Goal: Task Accomplishment & Management: Complete application form

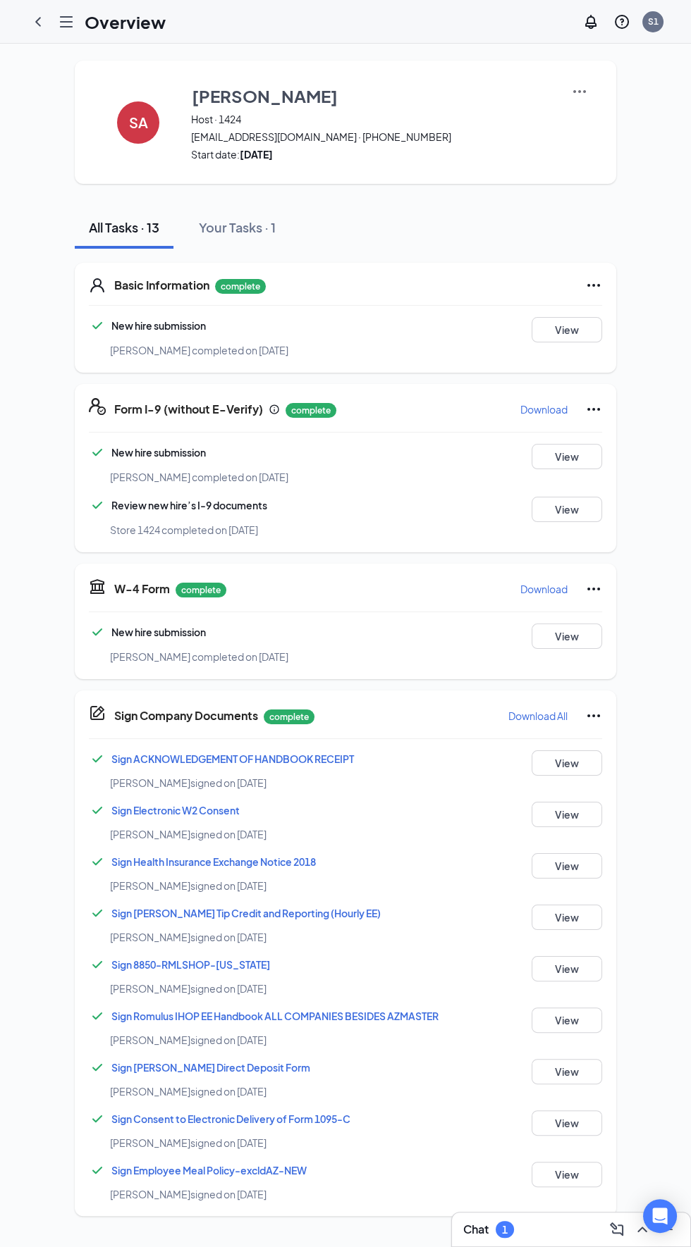
click at [61, 21] on icon "Hamburger" at bounding box center [66, 22] width 11 height 10
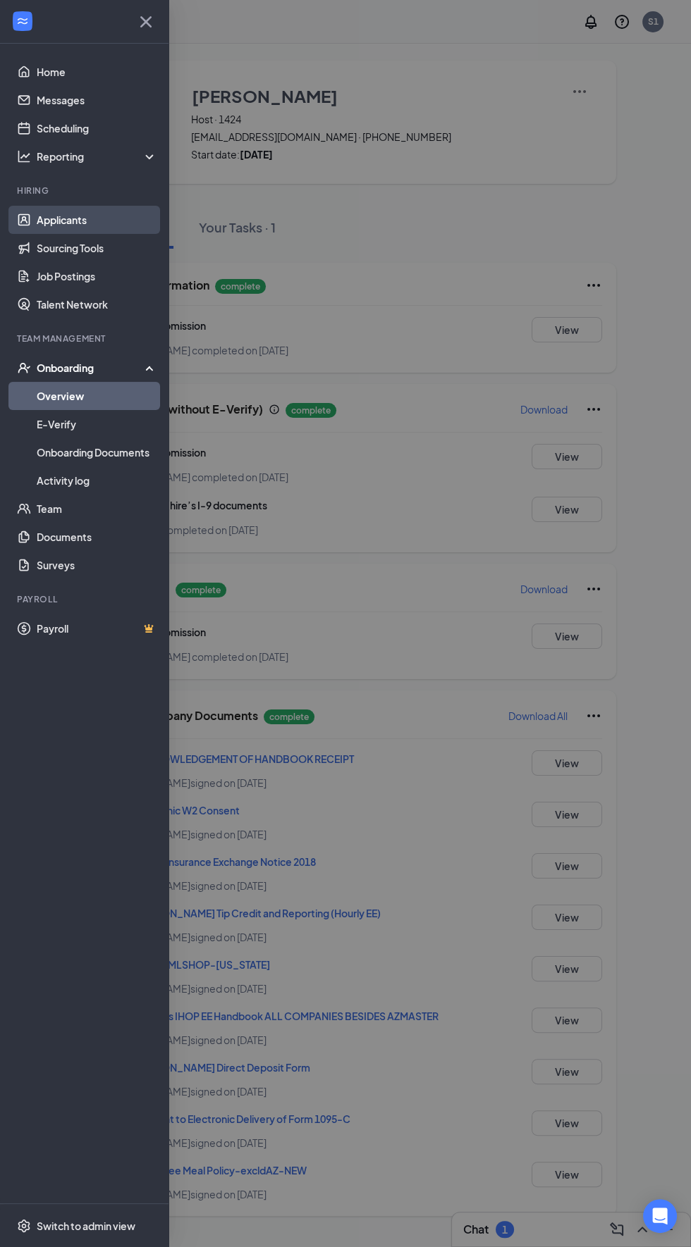
click at [109, 222] on link "Applicants" at bounding box center [97, 220] width 121 height 28
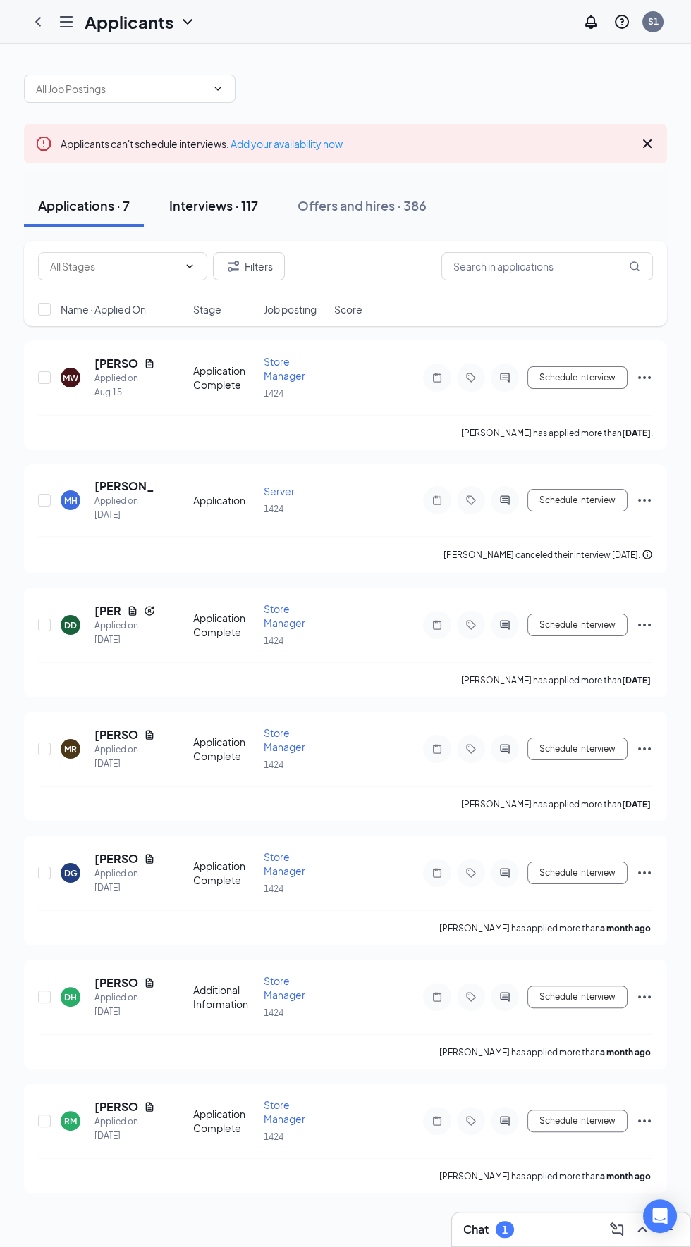
click at [240, 213] on div "Interviews · 117" at bounding box center [213, 206] width 89 height 18
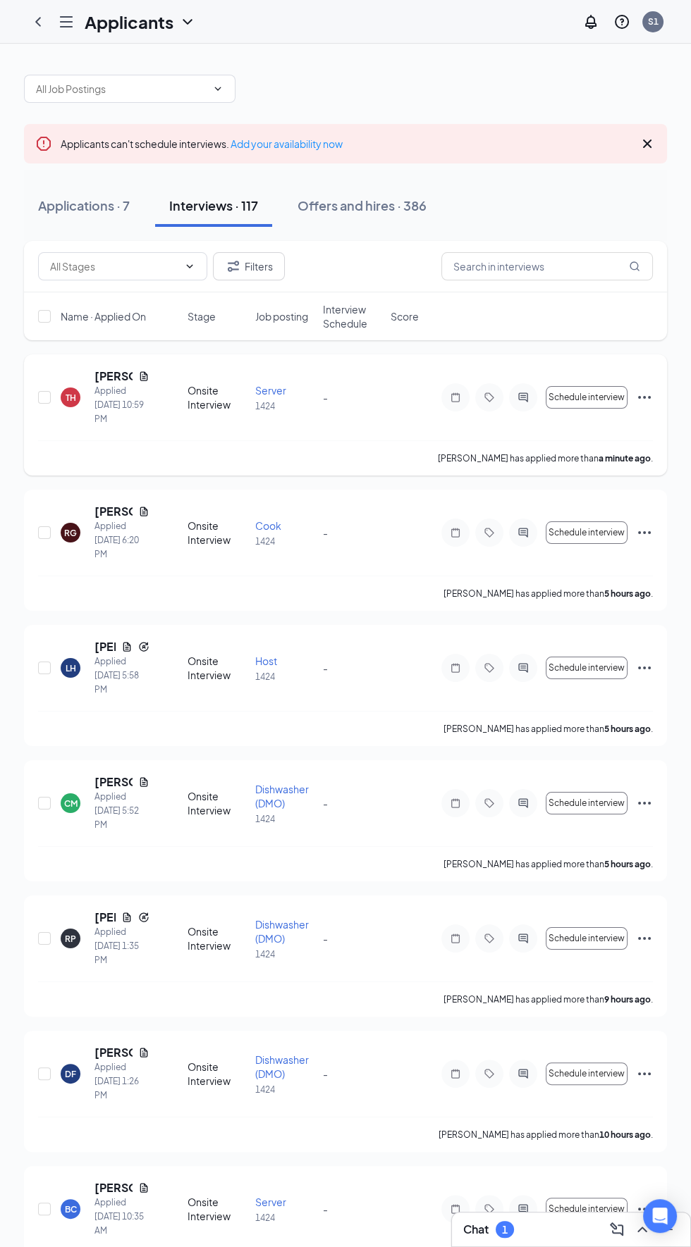
click at [111, 378] on h5 "[PERSON_NAME]" at bounding box center [113, 377] width 38 height 16
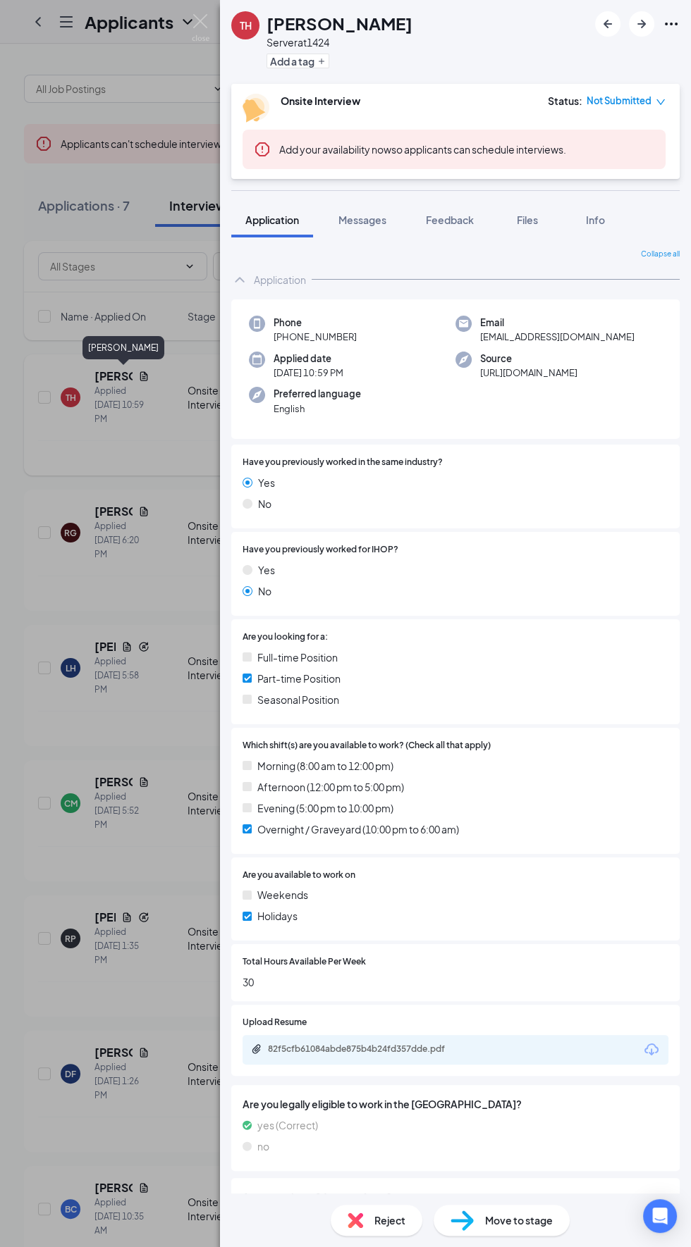
scroll to position [101, 0]
click at [537, 1186] on div "Collapse all Application Phone [PHONE_NUMBER] Email [EMAIL_ADDRESS][DOMAIN_NAME…" at bounding box center [455, 758] width 448 height 1019
click at [530, 1220] on span "Move to stage" at bounding box center [519, 1221] width 68 height 16
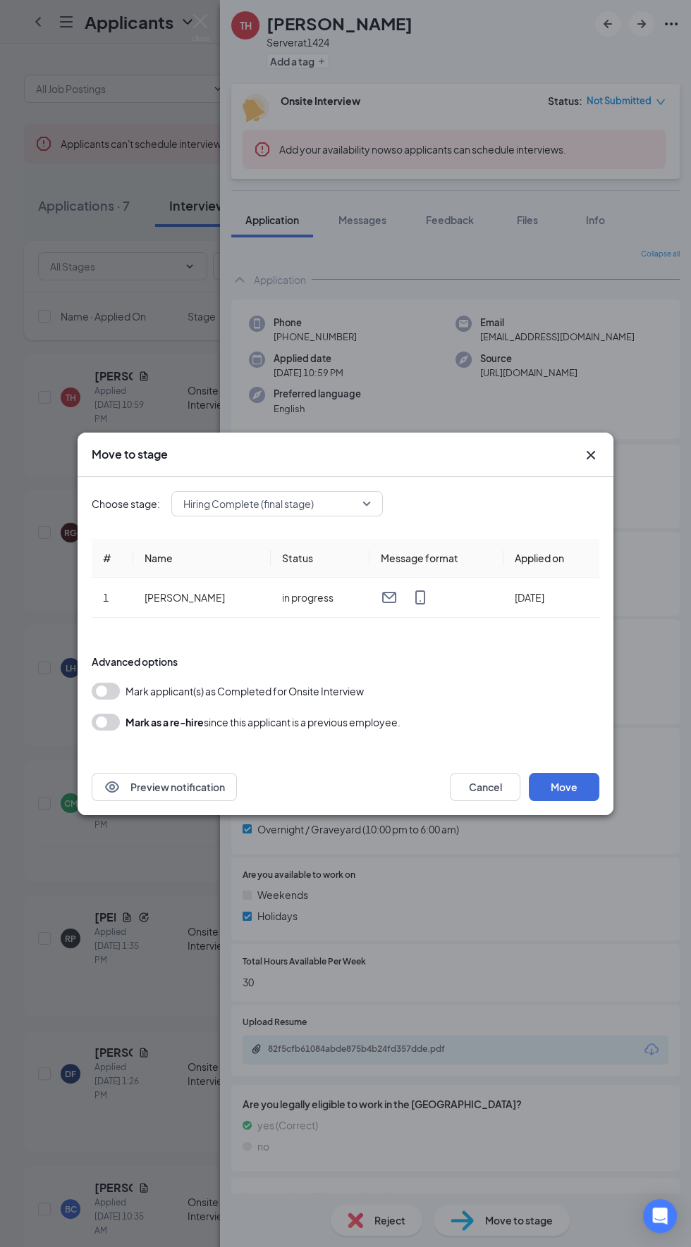
click at [109, 695] on button "button" at bounding box center [106, 691] width 28 height 17
click at [109, 691] on button "button" at bounding box center [106, 691] width 28 height 17
click at [99, 720] on button "button" at bounding box center [106, 722] width 28 height 17
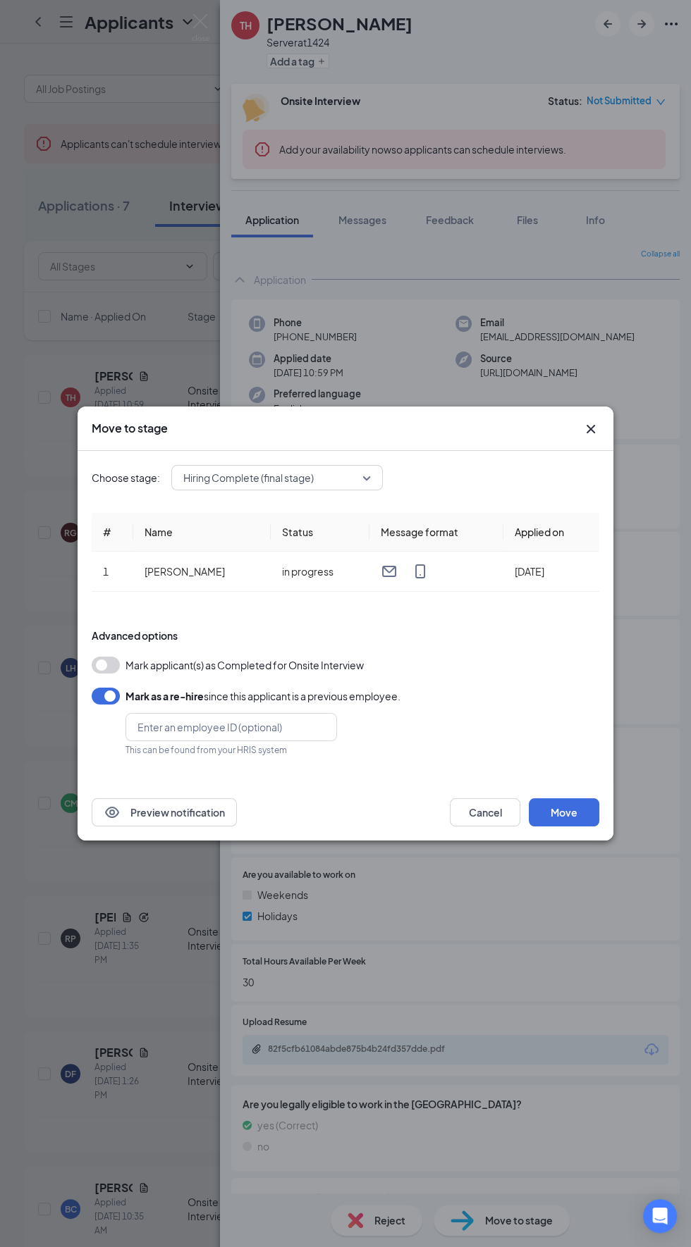
click at [95, 698] on button "button" at bounding box center [106, 696] width 28 height 17
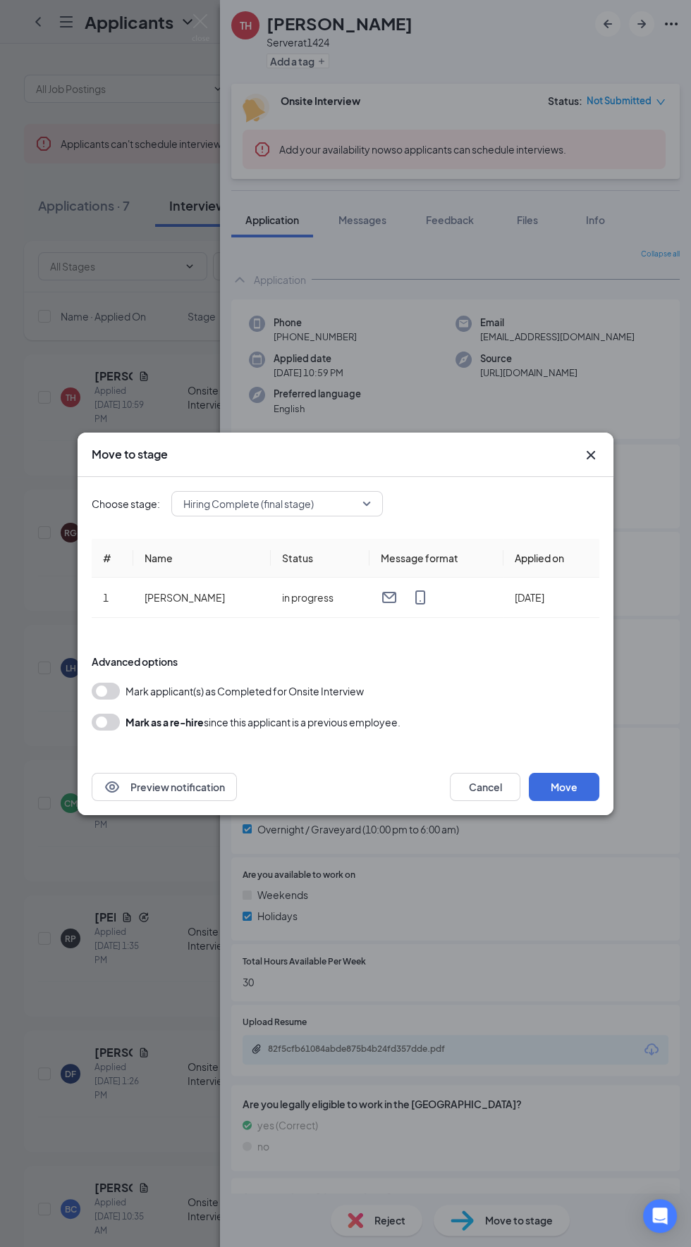
click at [100, 691] on button "button" at bounding box center [106, 691] width 28 height 17
click at [328, 506] on span "Hiring Complete (final stage)" at bounding box center [270, 503] width 175 height 21
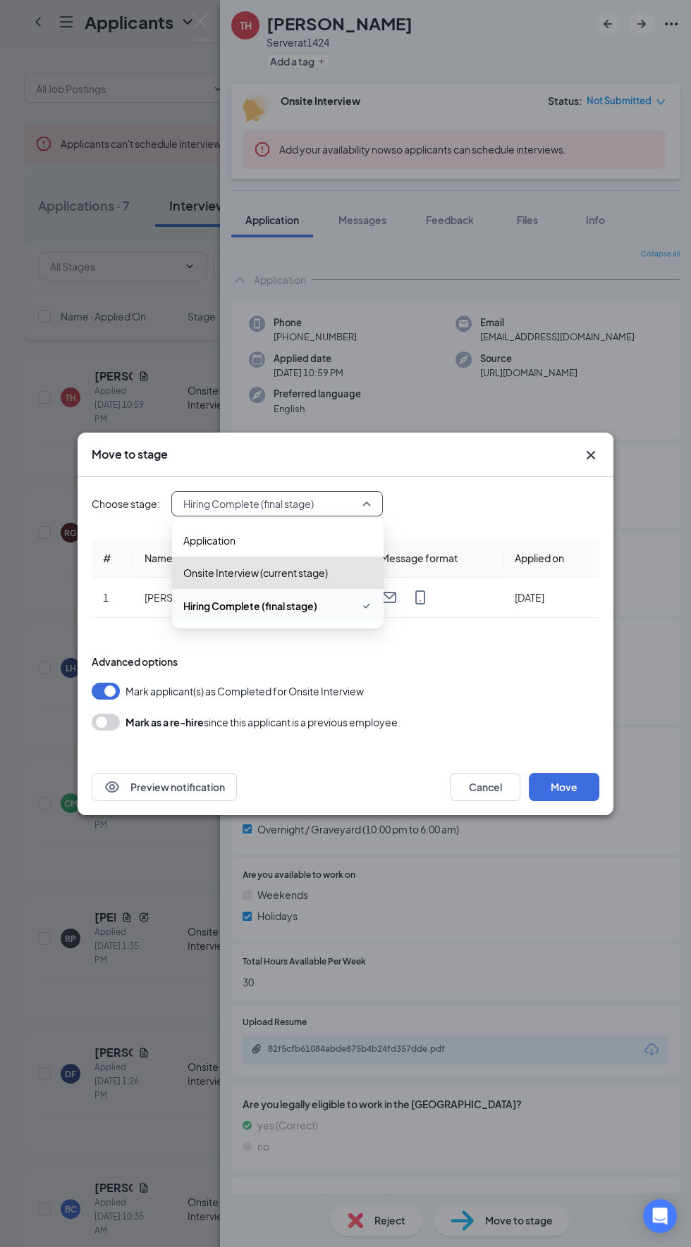
click at [318, 598] on span "Hiring Complete (final stage)" at bounding box center [277, 606] width 189 height 17
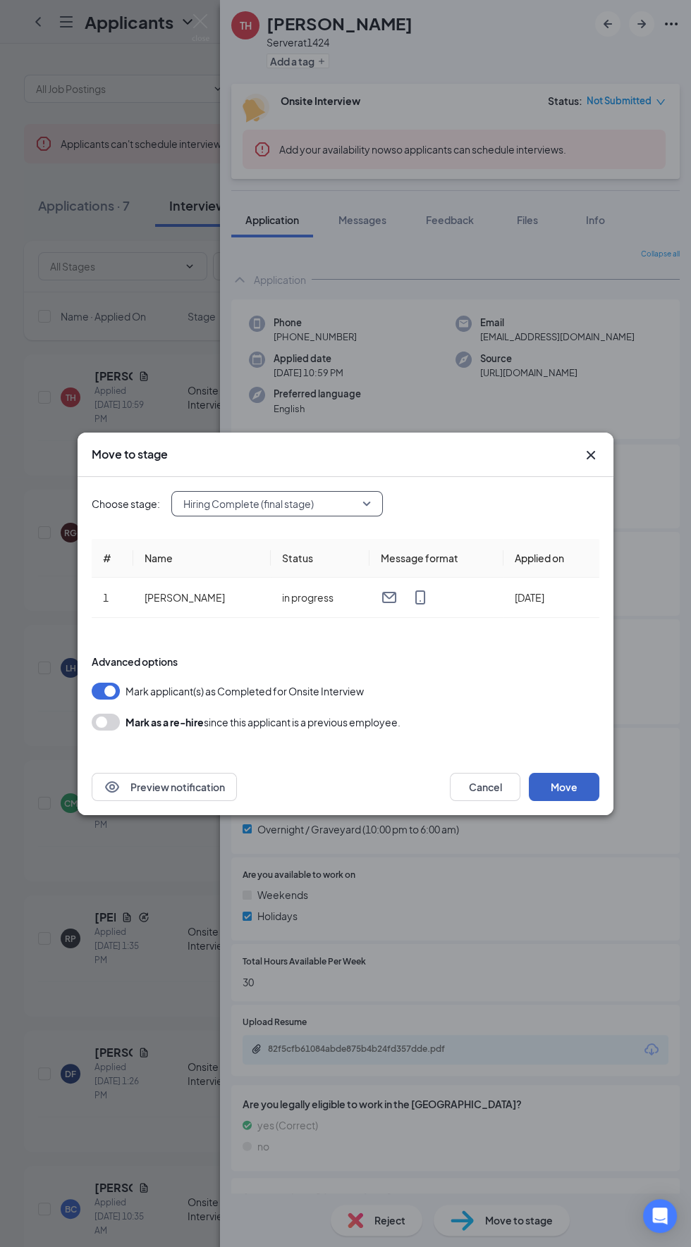
click at [580, 797] on button "Move" at bounding box center [564, 787] width 70 height 28
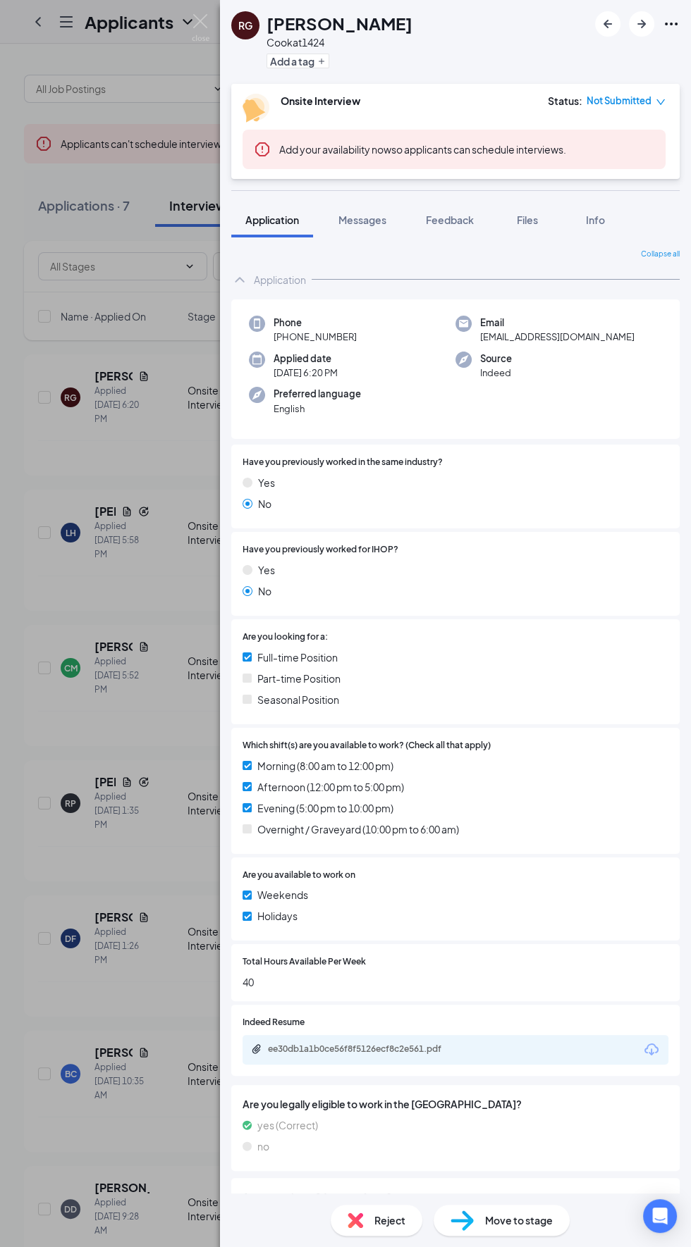
click at [31, 711] on div "RG [PERSON_NAME] at 1424 Add a tag Onsite Interview Status : Not Submitted Add …" at bounding box center [345, 623] width 691 height 1247
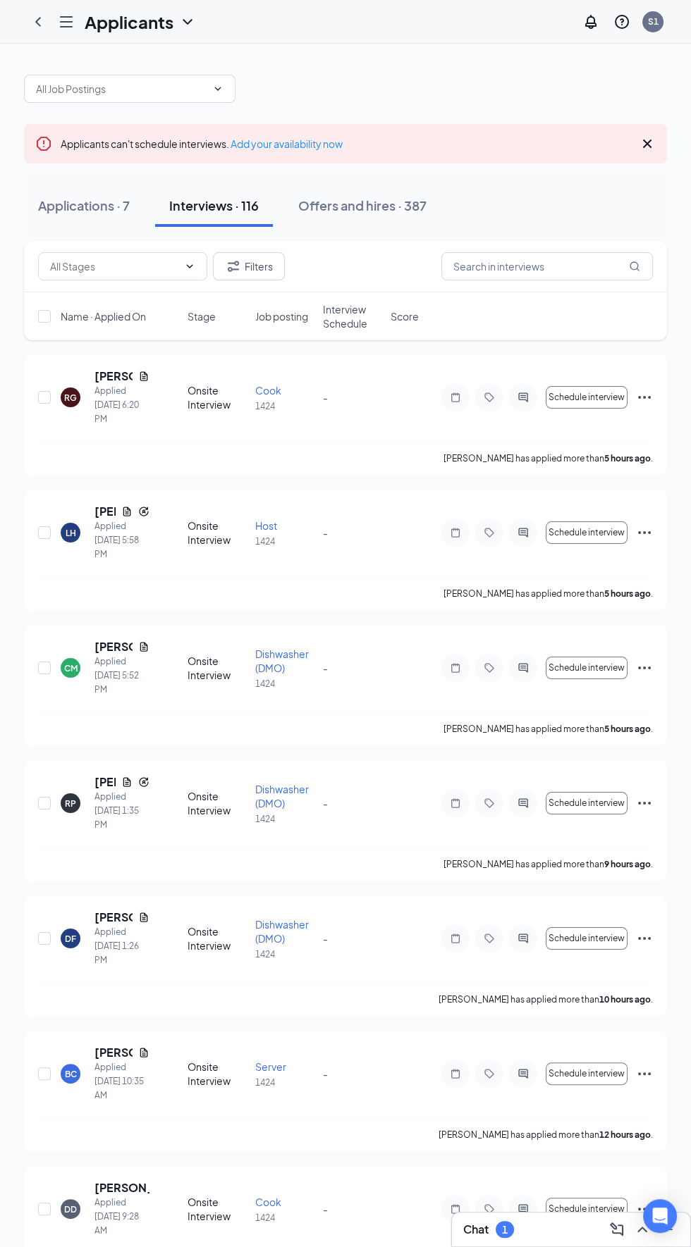
click at [37, 50] on div "Applicants can't schedule interviews. Add your availability now Applications · …" at bounding box center [345, 856] width 691 height 1624
click at [40, 22] on icon "ChevronLeft" at bounding box center [38, 21] width 17 height 17
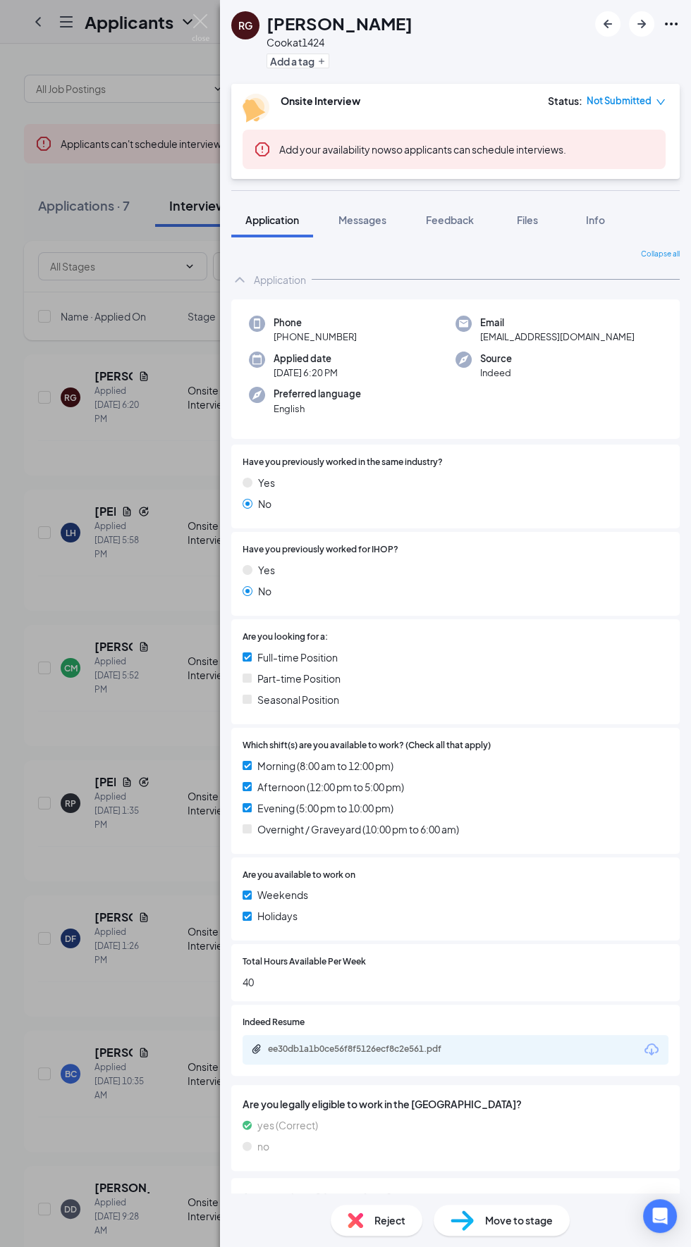
click at [39, 51] on div "RG [PERSON_NAME] at 1424 Add a tag Onsite Interview Status : Not Submitted Add …" at bounding box center [345, 623] width 691 height 1247
click at [51, 6] on div "Applicants S1" at bounding box center [345, 22] width 691 height 44
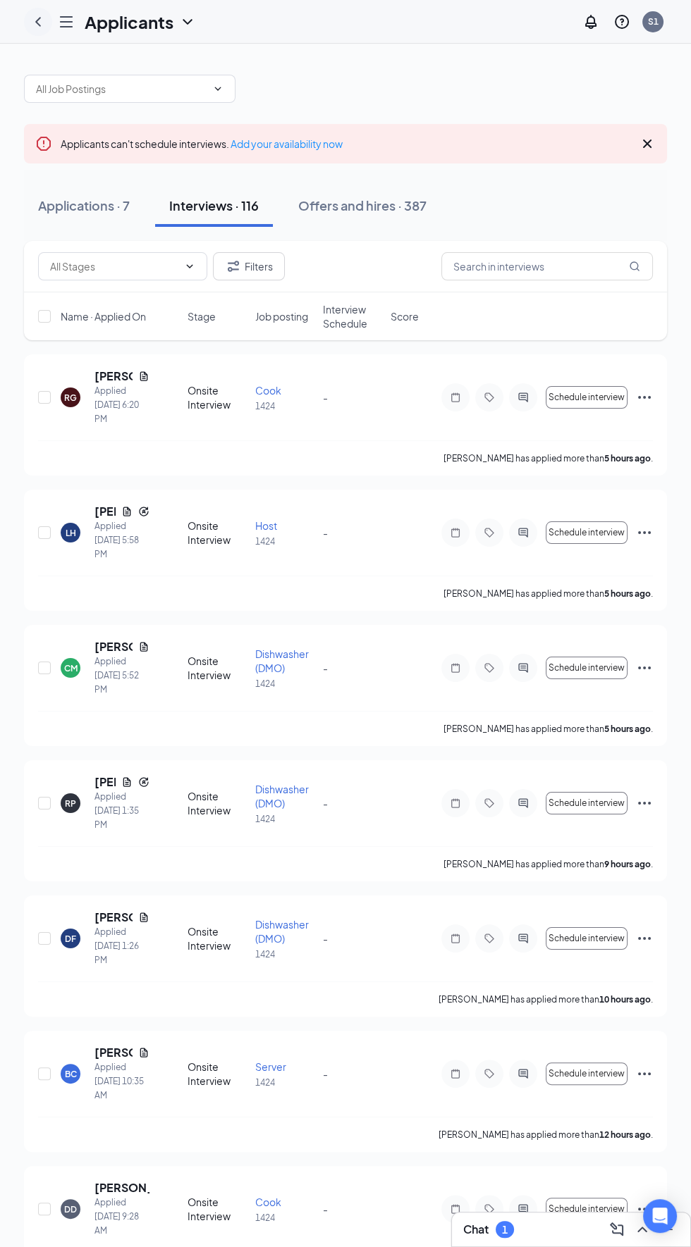
click at [38, 21] on icon "ChevronLeft" at bounding box center [38, 21] width 17 height 17
click at [62, 23] on icon "Hamburger" at bounding box center [66, 21] width 17 height 17
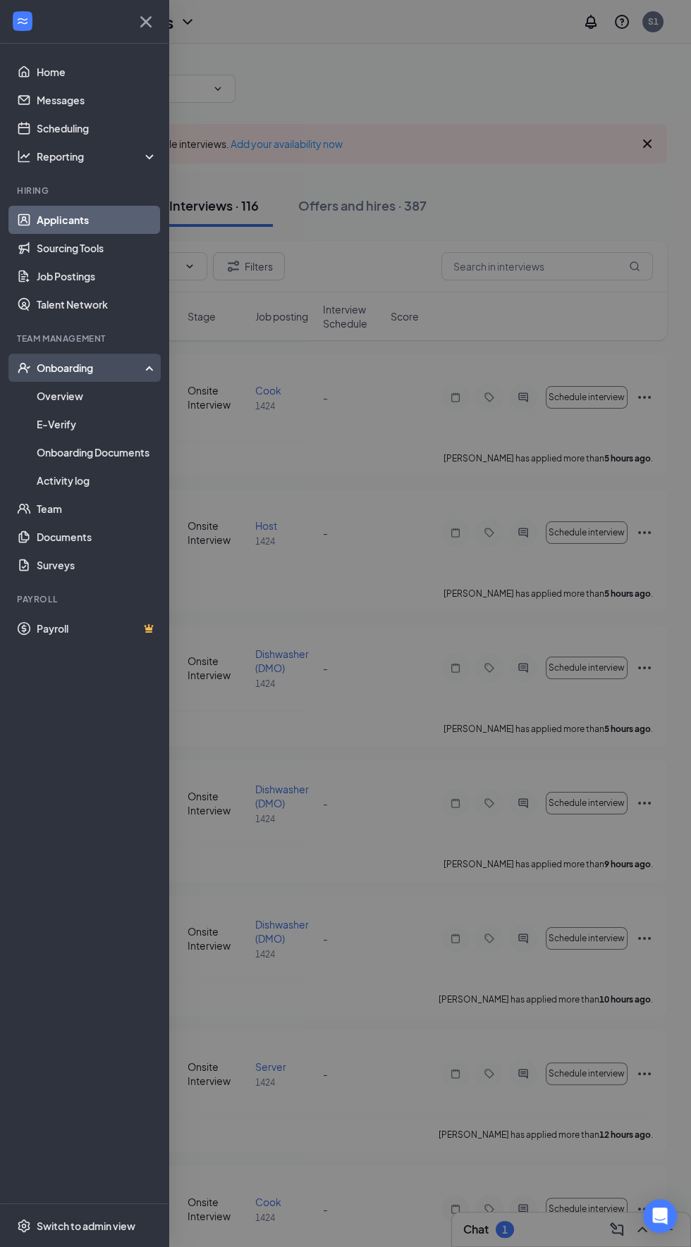
click at [109, 371] on div "Onboarding" at bounding box center [91, 368] width 109 height 14
click at [104, 368] on div "Onboarding" at bounding box center [91, 368] width 109 height 14
click at [76, 400] on link "Overview" at bounding box center [97, 396] width 121 height 28
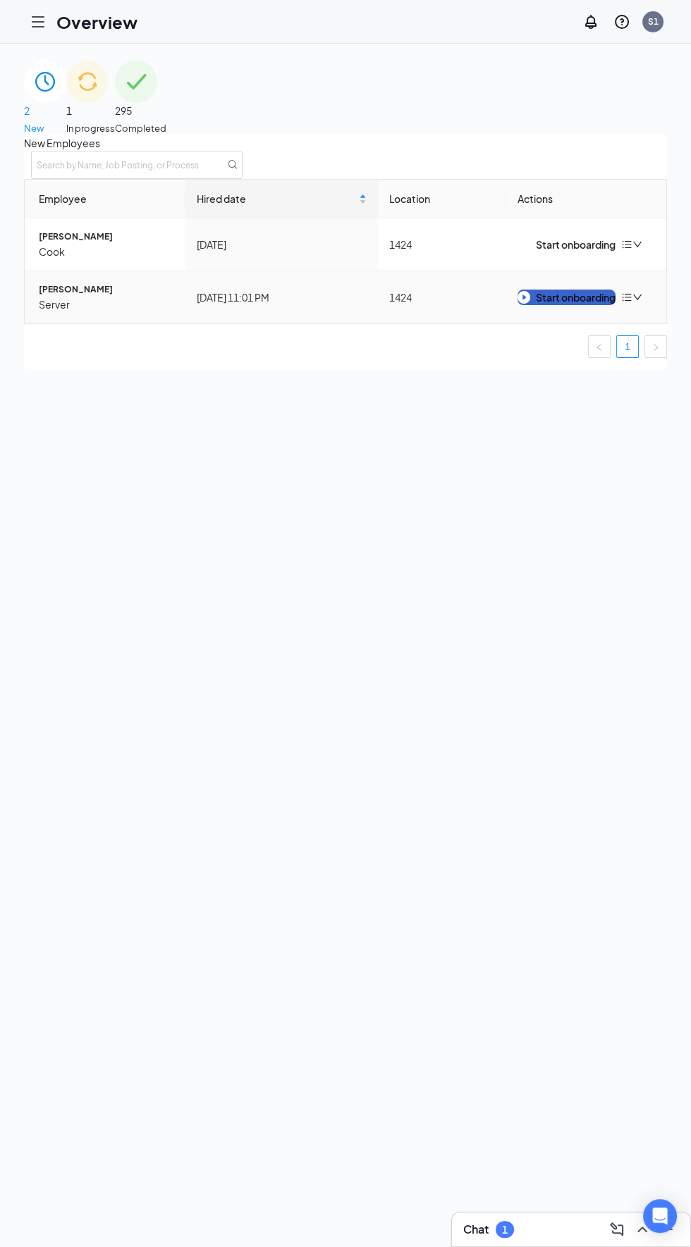
click at [550, 305] on div "Start onboarding" at bounding box center [566, 298] width 98 height 16
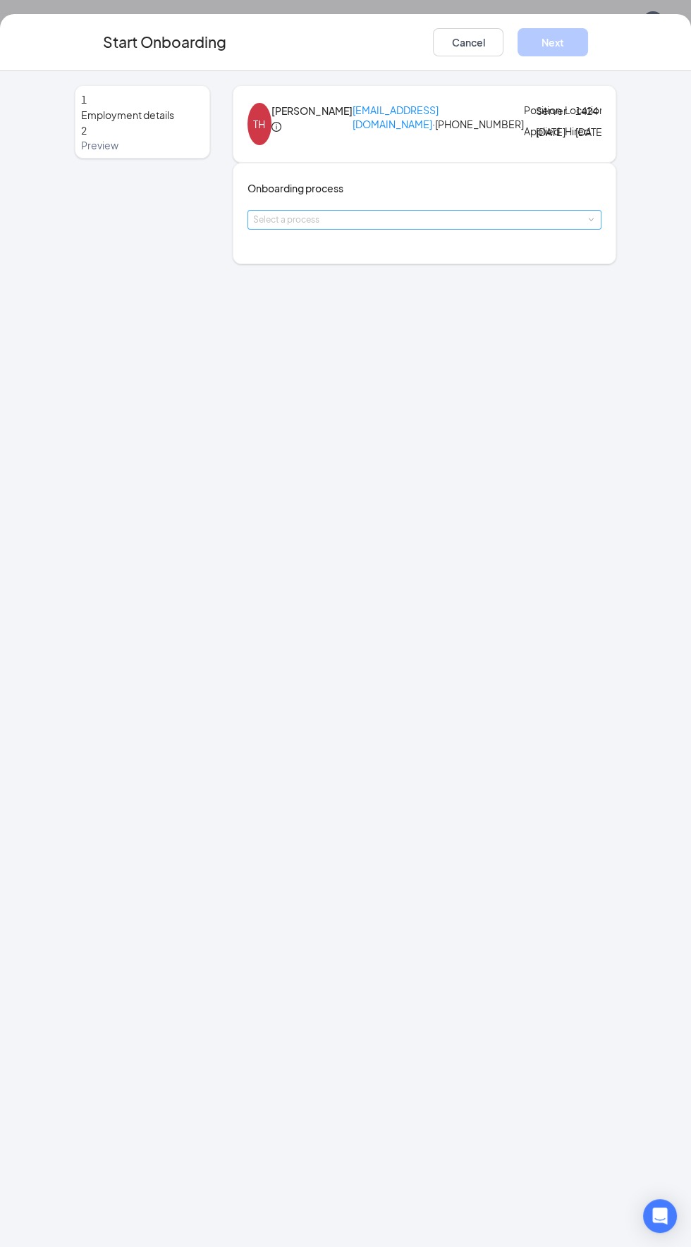
click at [432, 227] on div "Select a process" at bounding box center [421, 220] width 336 height 14
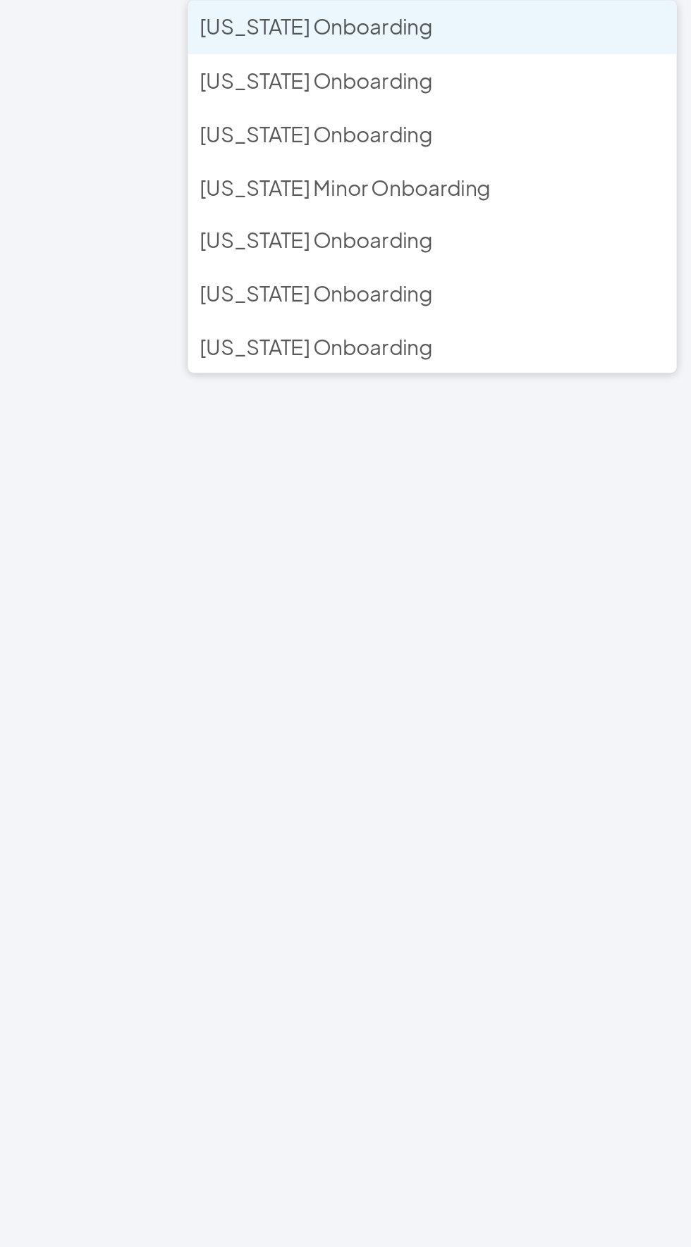
type input "T"
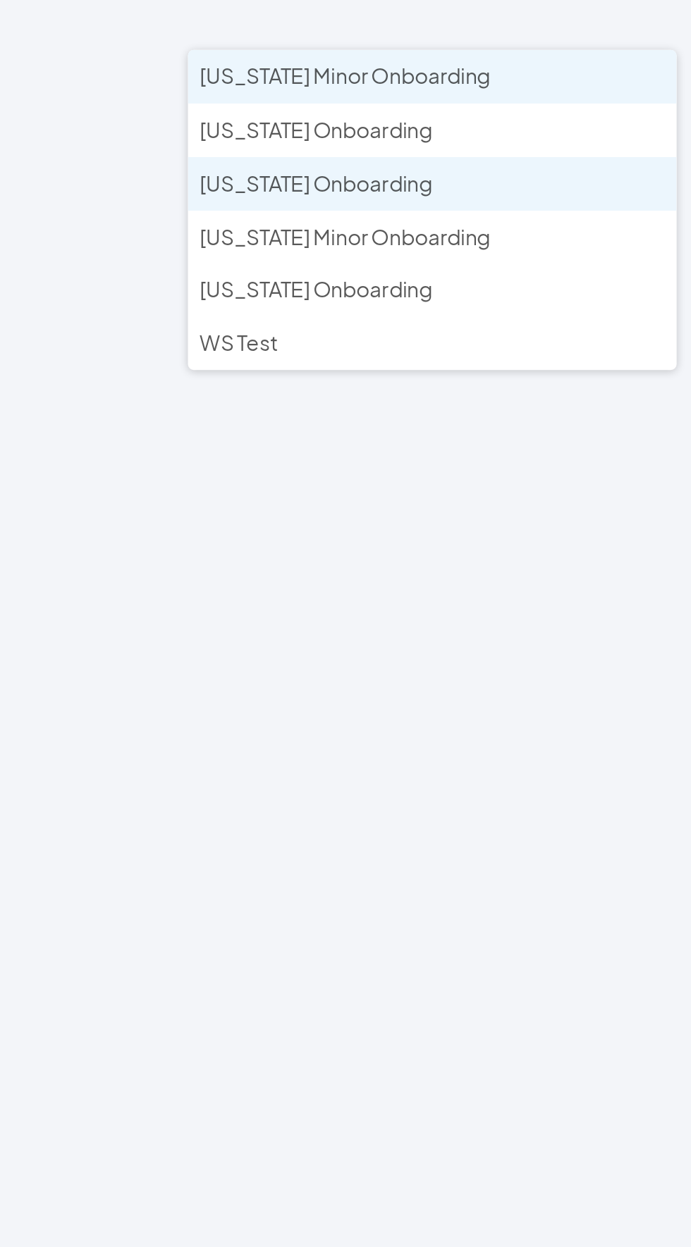
click at [359, 395] on li "[US_STATE] Onboarding" at bounding box center [374, 398] width 231 height 25
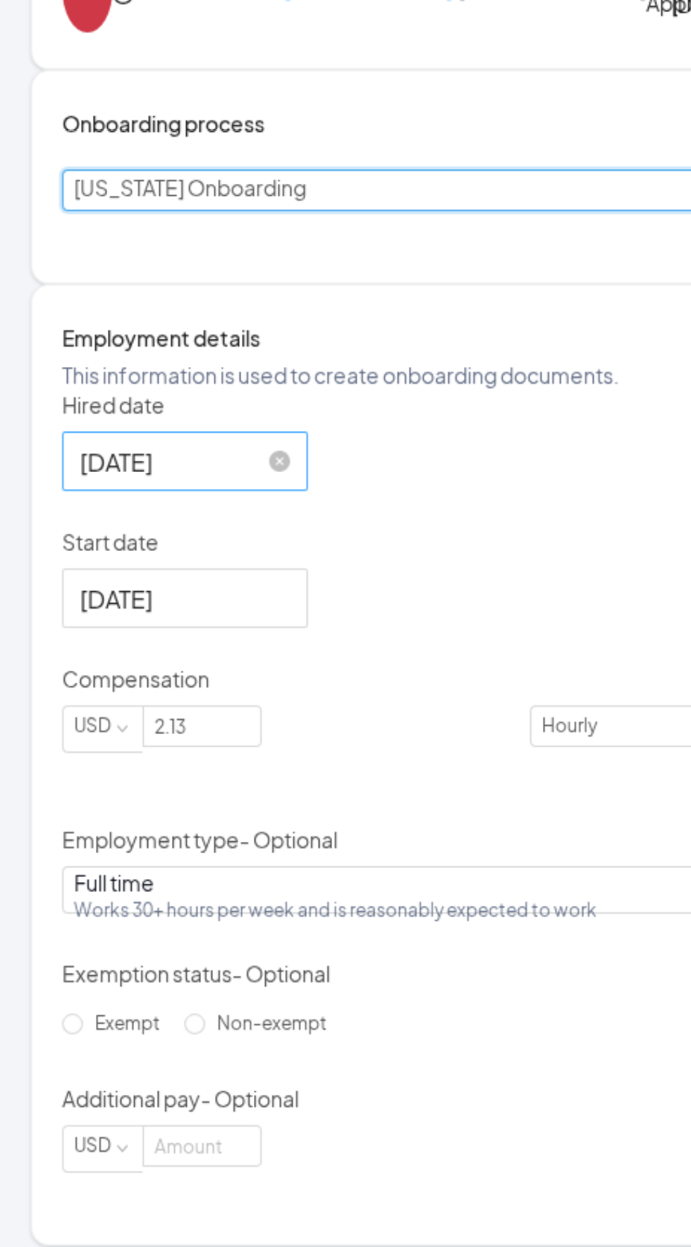
click at [352, 357] on input "[DATE]" at bounding box center [304, 349] width 97 height 18
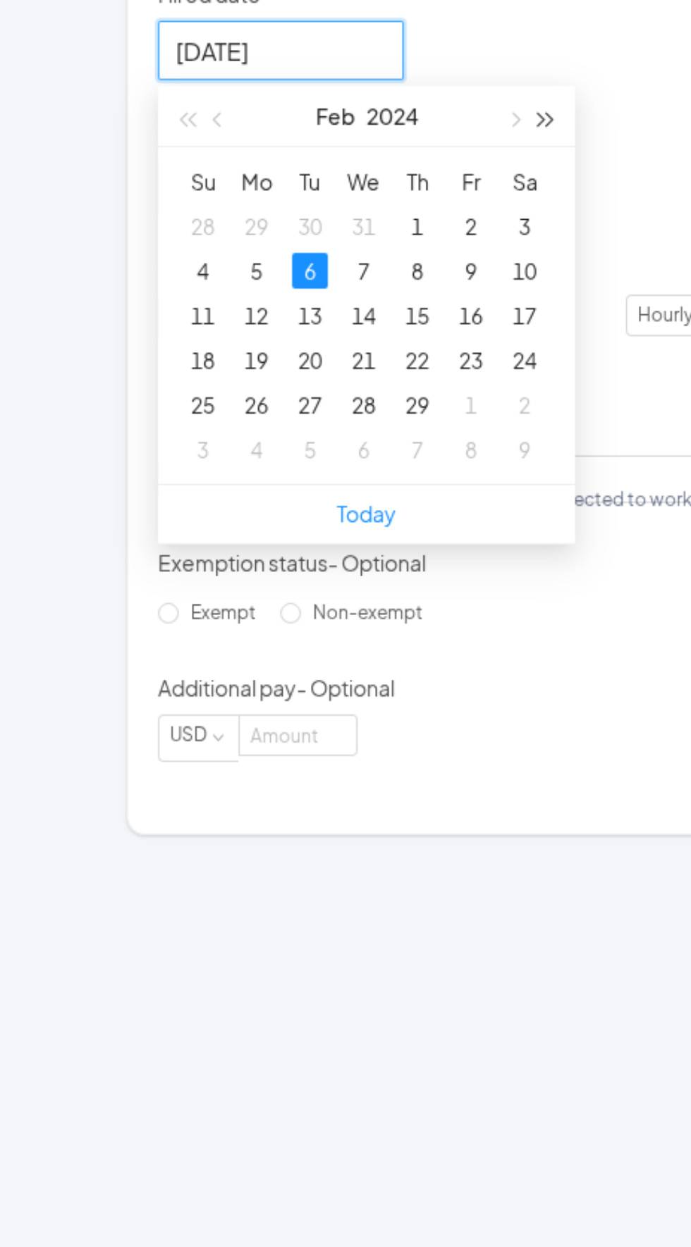
click at [439, 393] on button "button" at bounding box center [432, 379] width 16 height 28
click at [419, 385] on span "button" at bounding box center [415, 381] width 7 height 7
click at [423, 393] on button "button" at bounding box center [415, 379] width 16 height 28
click at [419, 385] on span "button" at bounding box center [415, 381] width 7 height 7
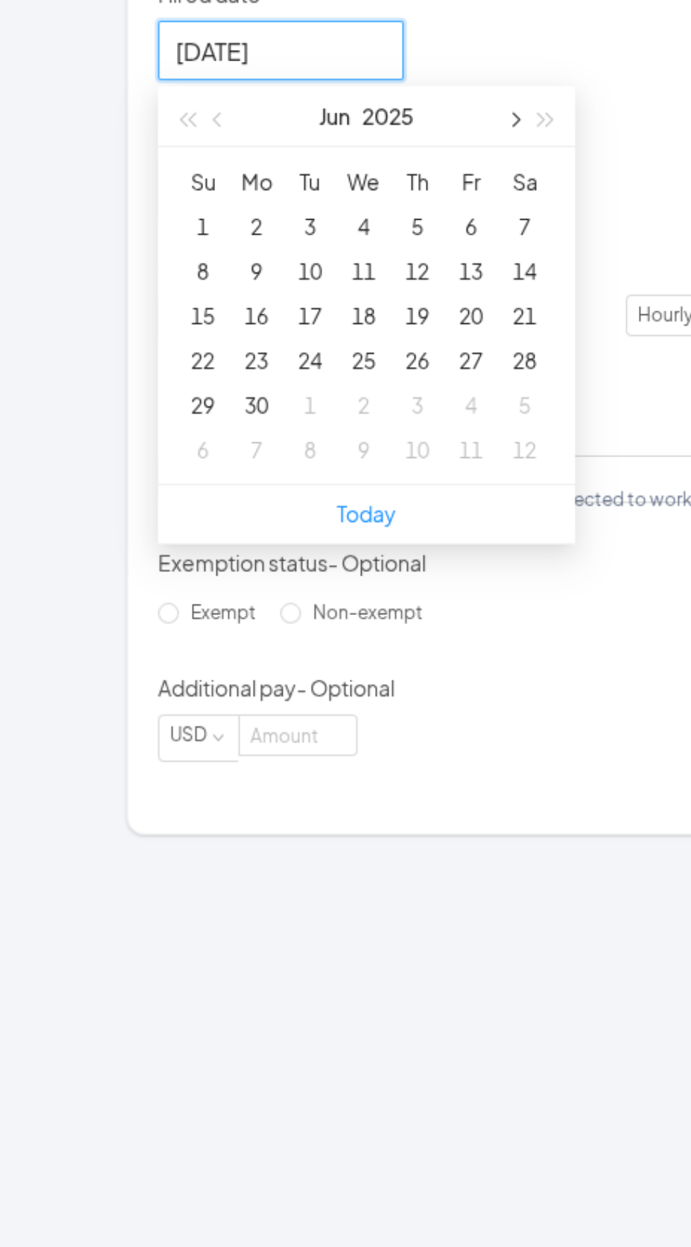
click at [423, 393] on button "button" at bounding box center [415, 379] width 16 height 28
click at [435, 385] on span "button" at bounding box center [431, 381] width 7 height 7
click at [419, 385] on span "button" at bounding box center [415, 381] width 7 height 7
click at [435, 385] on span "button" at bounding box center [431, 381] width 7 height 7
click at [280, 385] on span "button" at bounding box center [276, 381] width 7 height 7
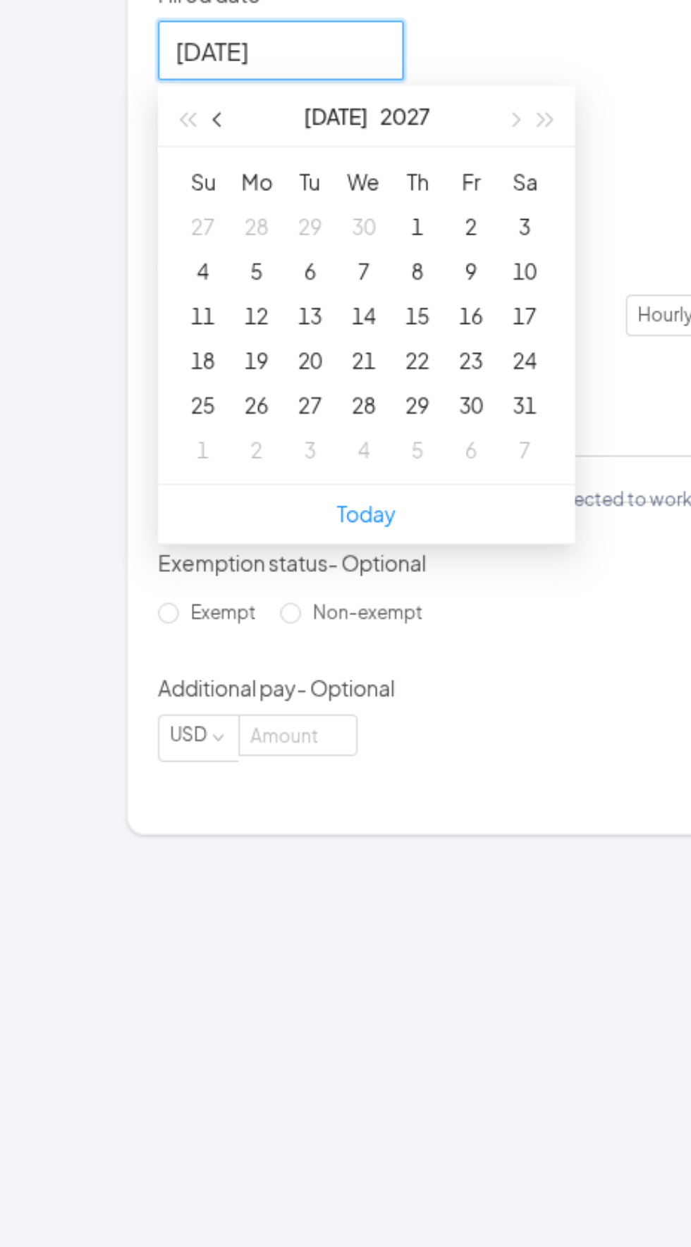
click at [280, 385] on span "button" at bounding box center [276, 381] width 7 height 7
click at [264, 393] on button "button" at bounding box center [261, 379] width 16 height 28
click at [269, 393] on button "button" at bounding box center [261, 379] width 16 height 28
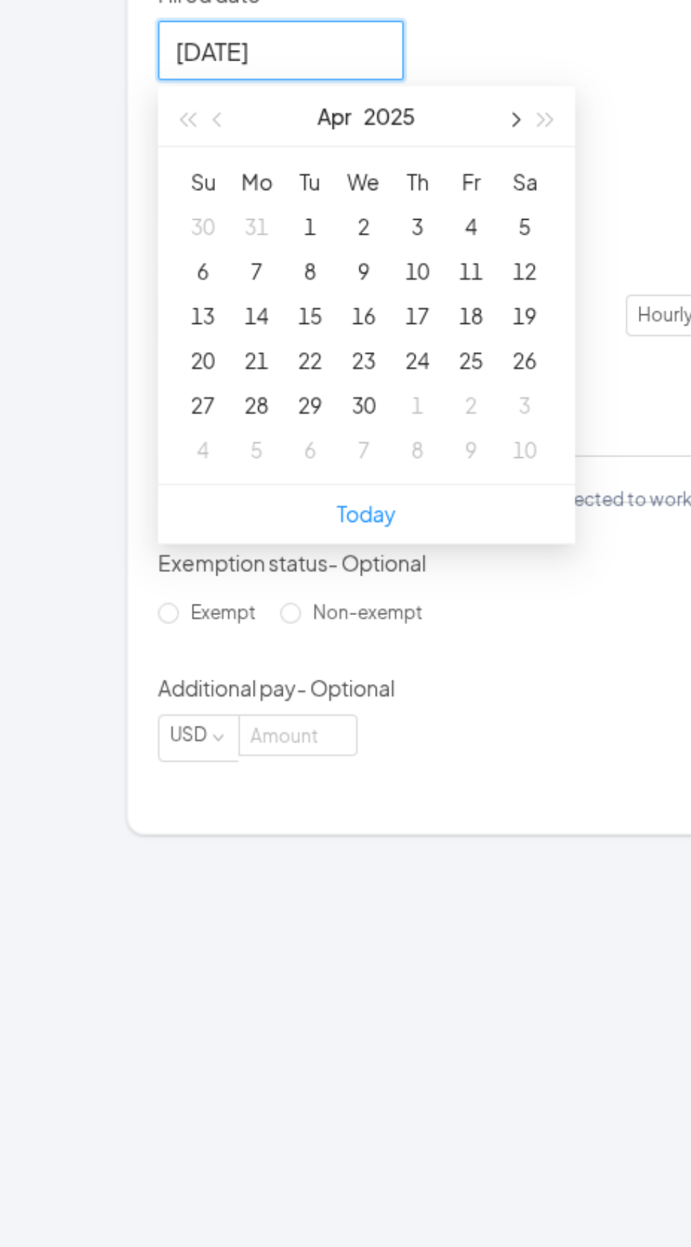
click at [419, 385] on span "button" at bounding box center [415, 381] width 7 height 7
click at [423, 393] on button "button" at bounding box center [415, 379] width 16 height 28
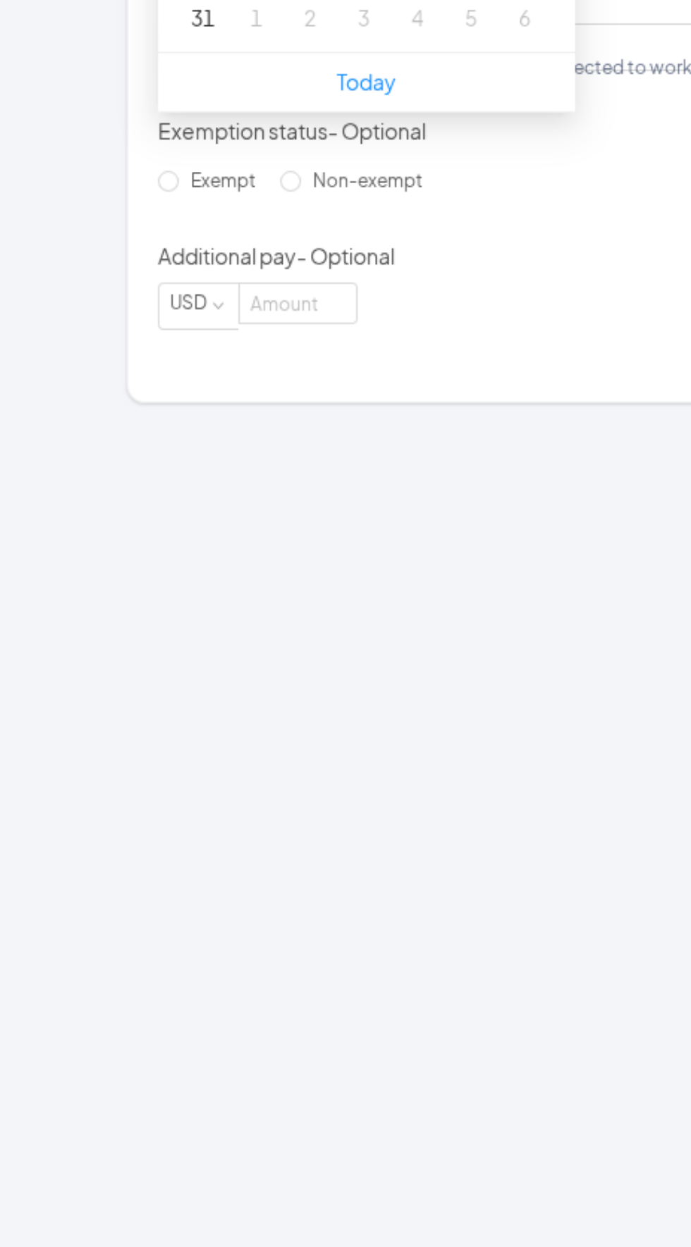
click at [328, 524] on div "26" at bounding box center [319, 515] width 17 height 17
type input "[DATE]"
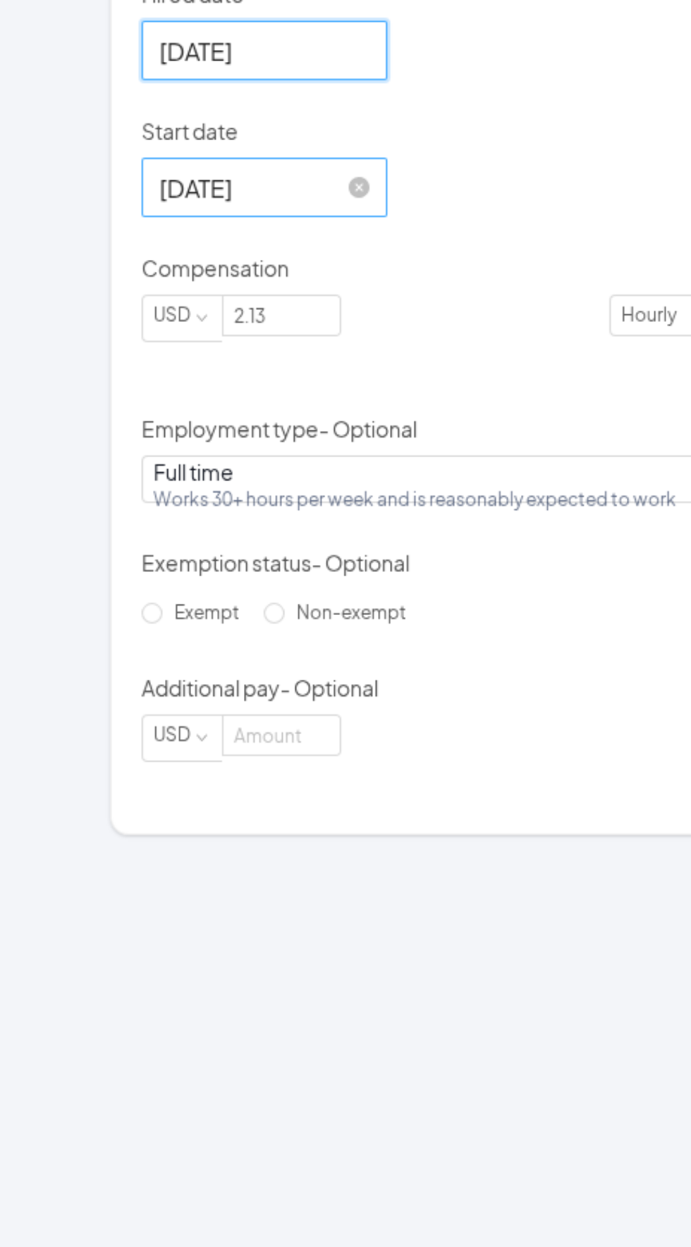
click at [334, 422] on input "[DATE]" at bounding box center [304, 414] width 97 height 18
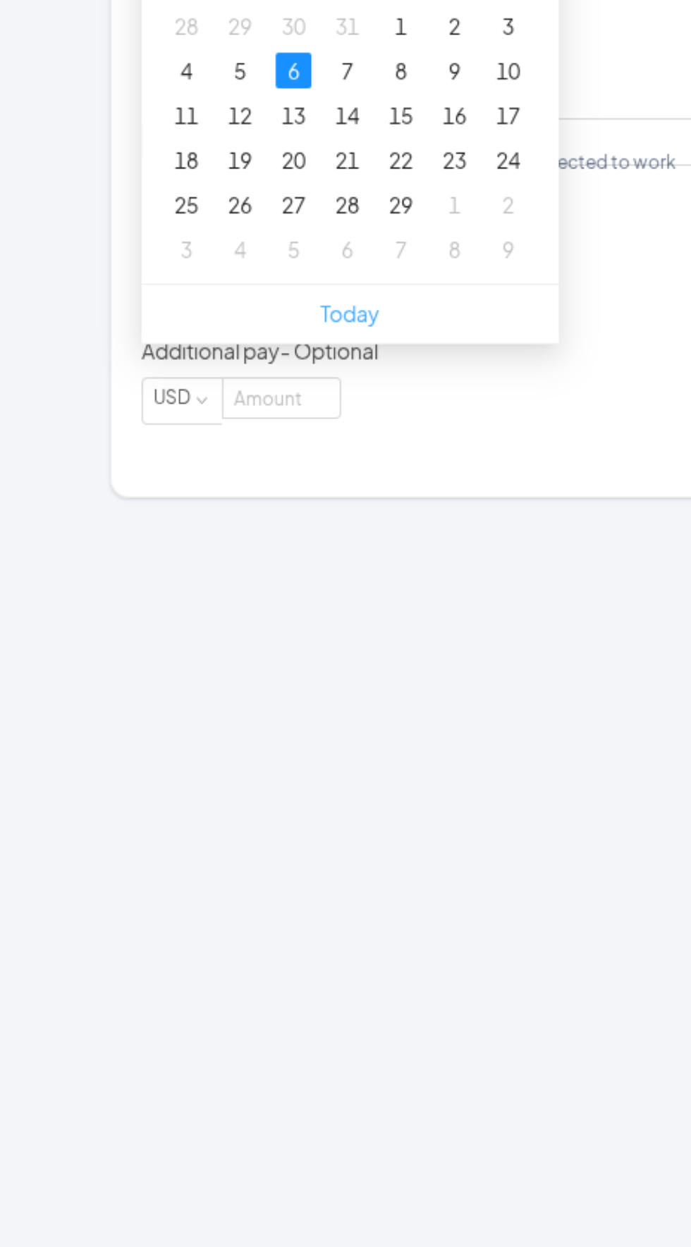
click at [360, 638] on link "Today" at bounding box center [346, 632] width 28 height 13
type input "[DATE]"
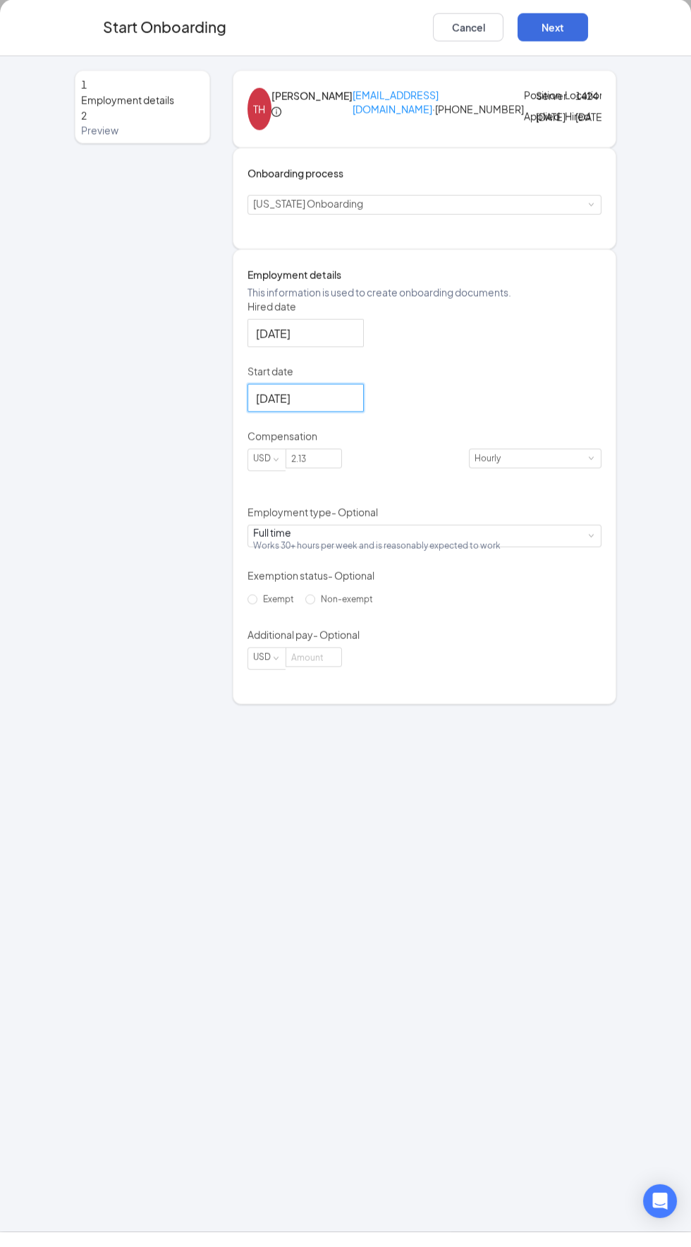
scroll to position [164, 0]
click at [574, 35] on button "Next" at bounding box center [552, 42] width 70 height 28
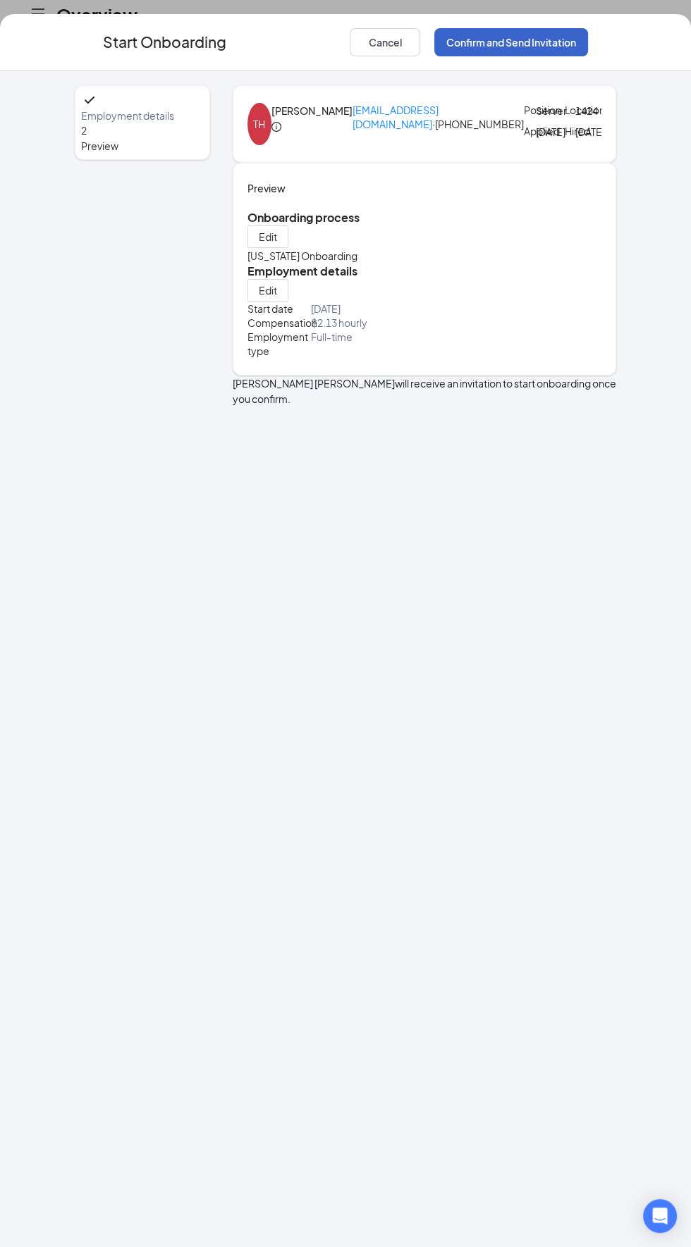
click at [538, 42] on button "Confirm and Send Invitation" at bounding box center [511, 42] width 154 height 28
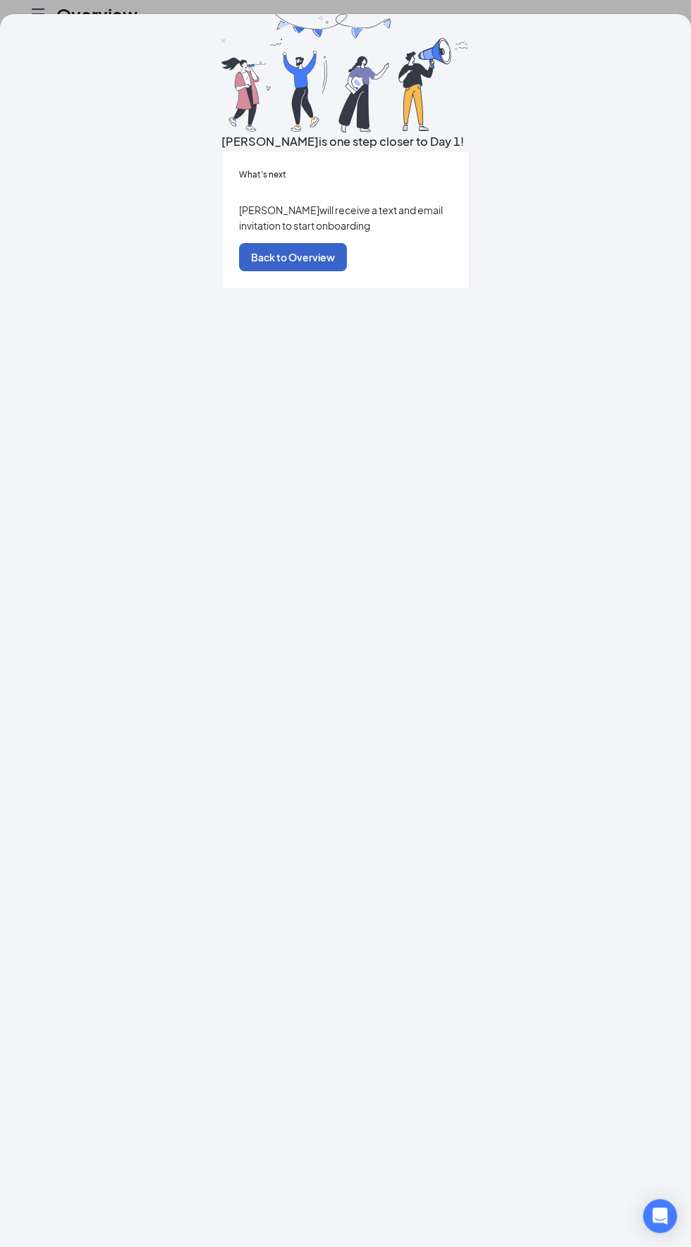
click at [347, 271] on button "Back to Overview" at bounding box center [293, 257] width 108 height 28
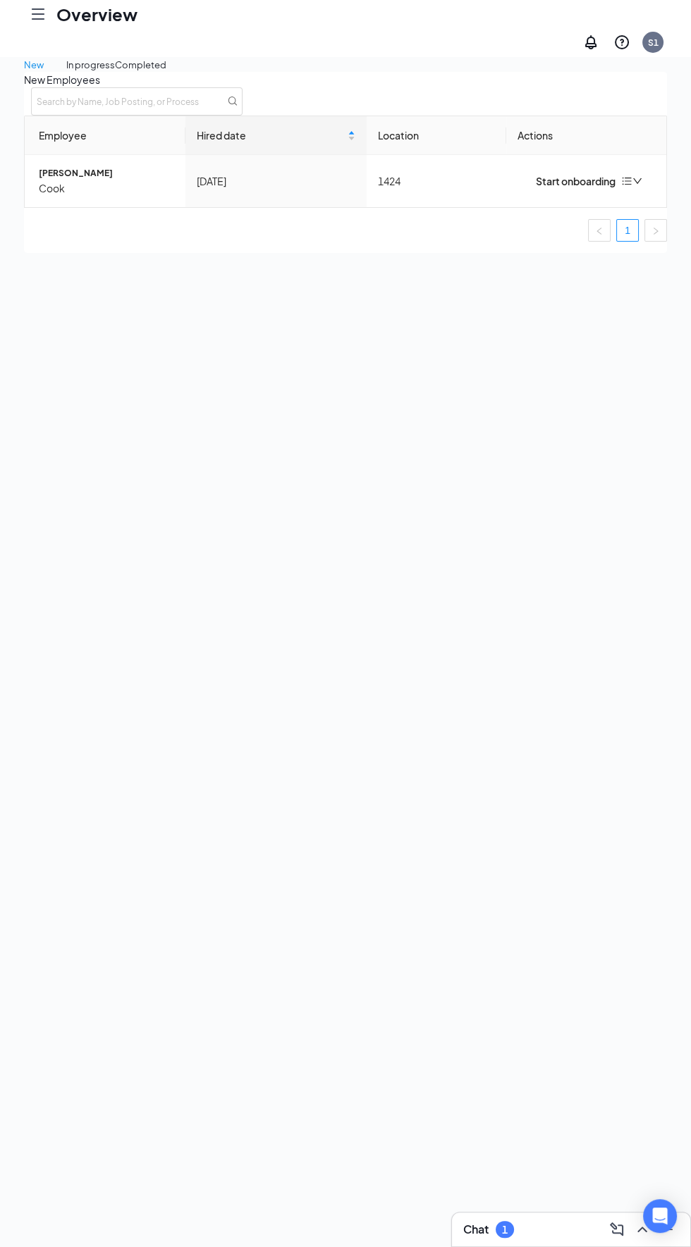
scroll to position [0, 0]
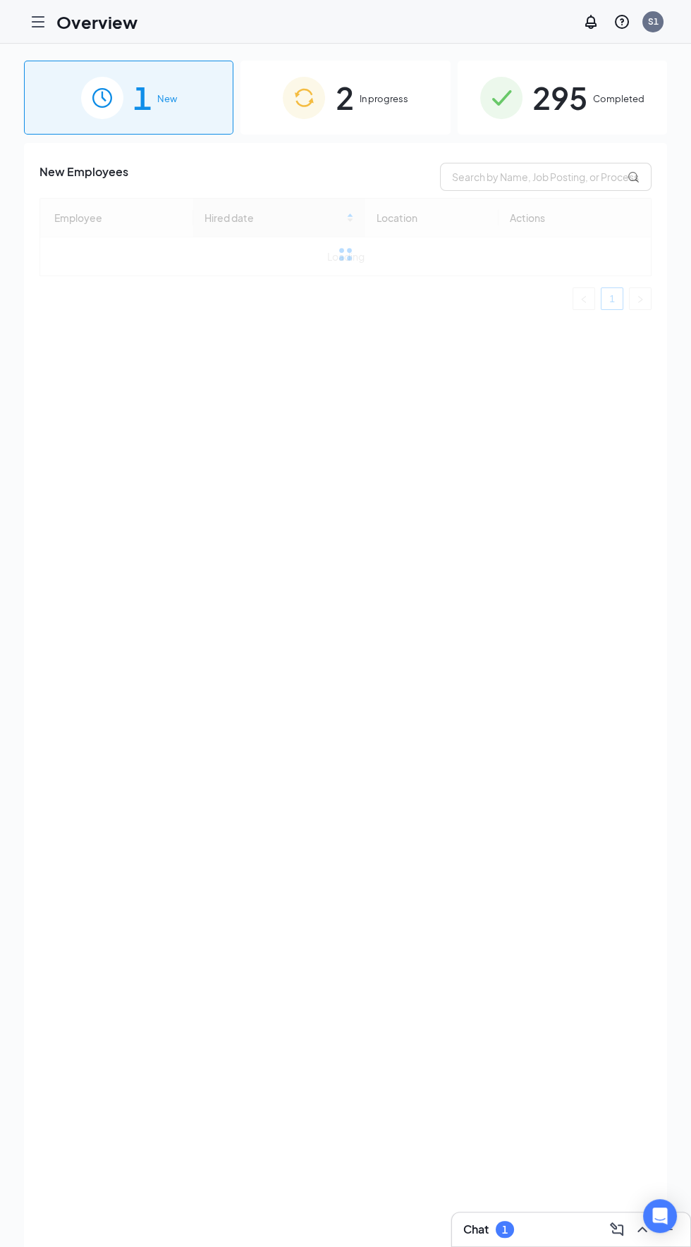
click at [410, 96] on div "2 In progress" at bounding box center [344, 98] width 209 height 74
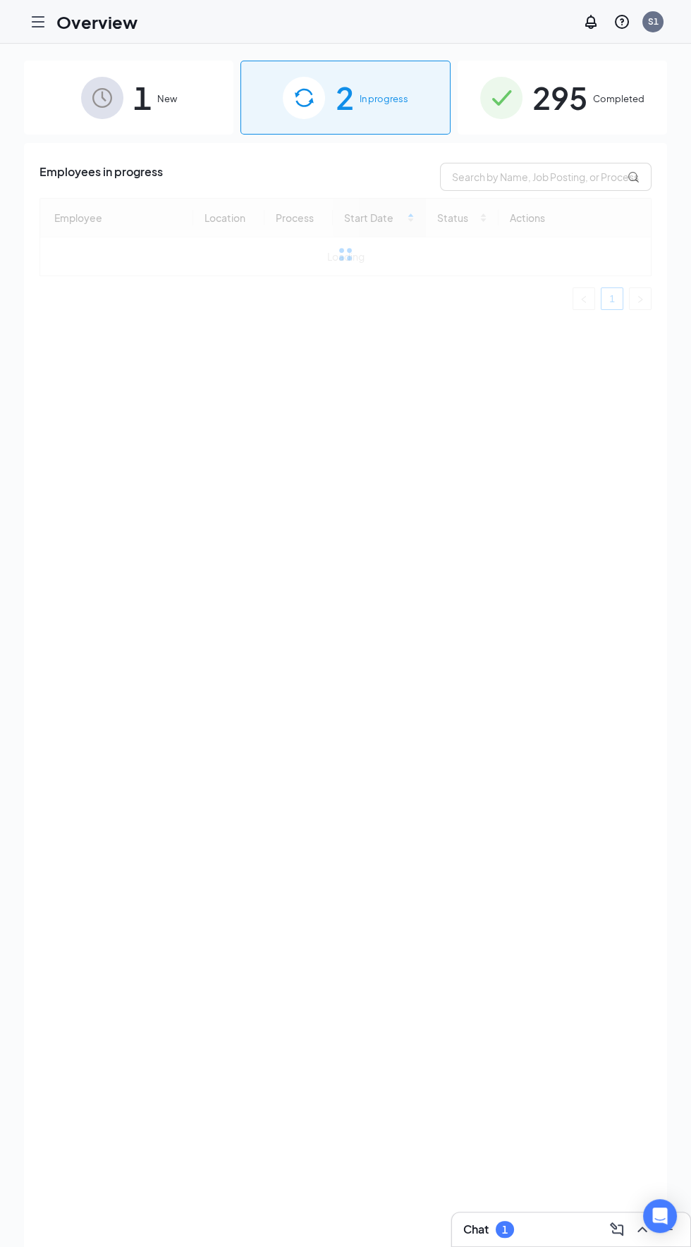
click at [367, 99] on span "In progress" at bounding box center [383, 99] width 49 height 14
